Goal: Task Accomplishment & Management: Use online tool/utility

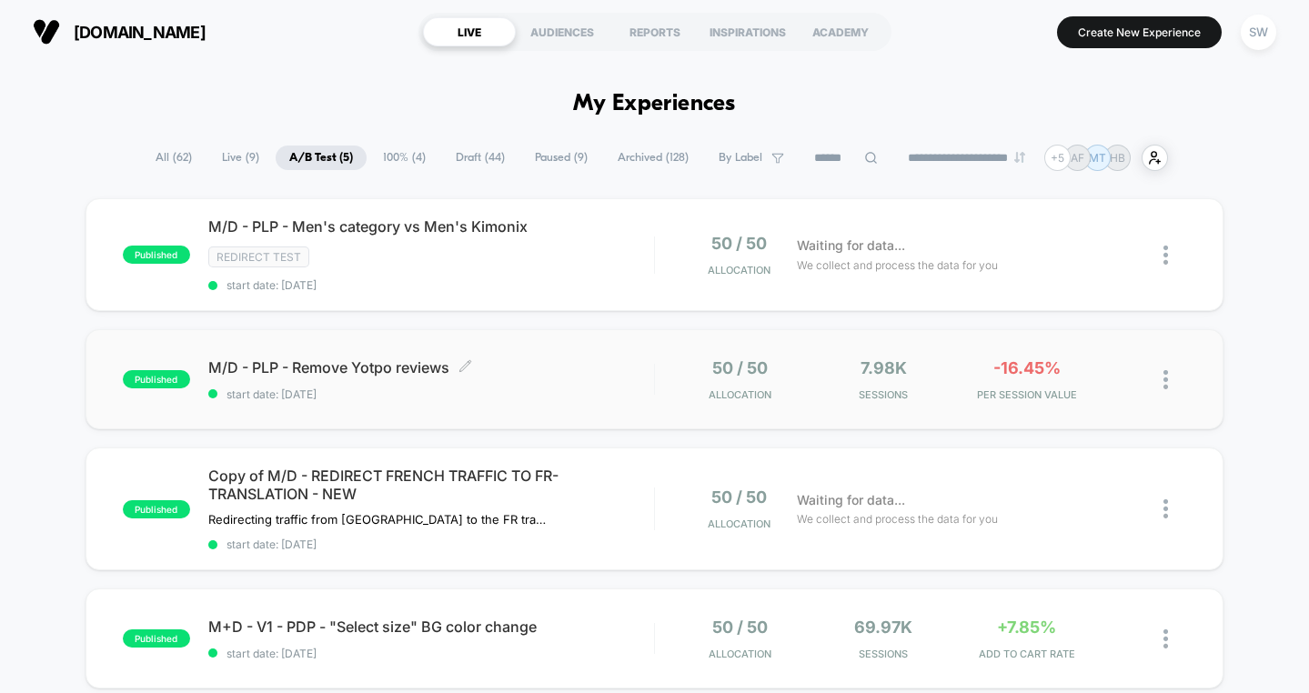
click at [576, 378] on div "M/D - PLP - Remove Yotpo reviews Click to edit experience details Click to edit…" at bounding box center [431, 379] width 446 height 43
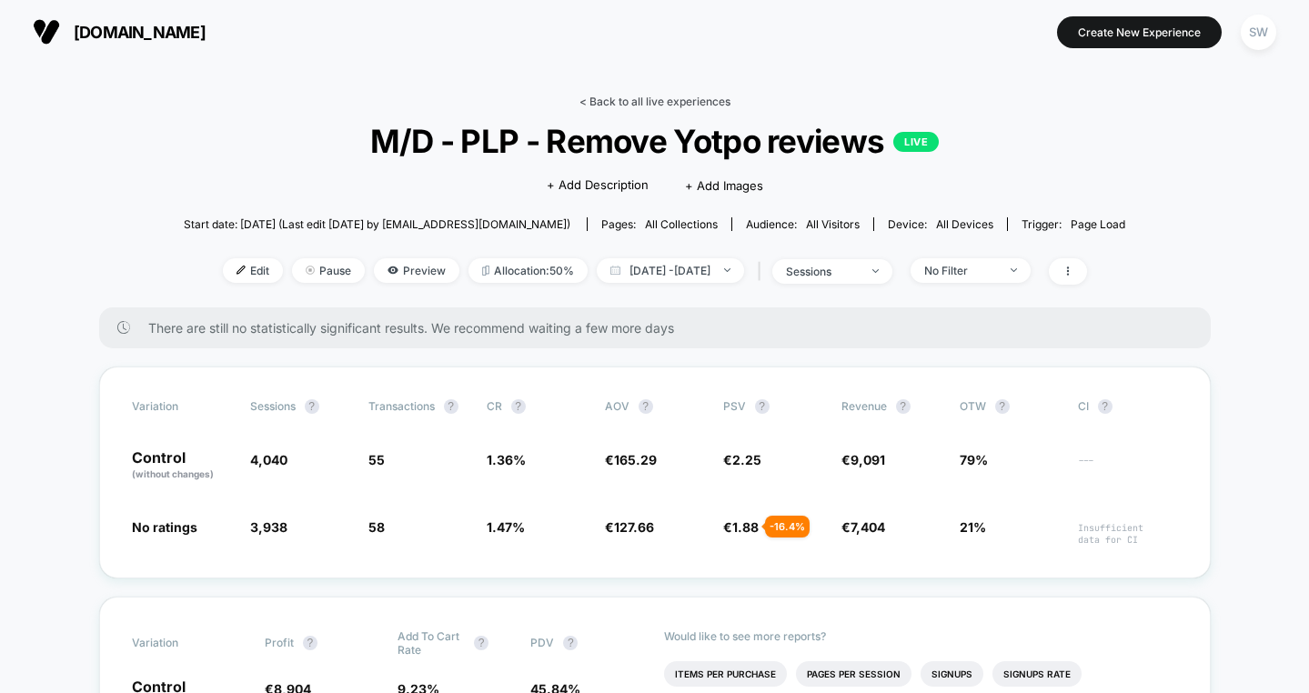
click at [672, 96] on link "< Back to all live experiences" at bounding box center [654, 102] width 151 height 14
